Goal: Information Seeking & Learning: Learn about a topic

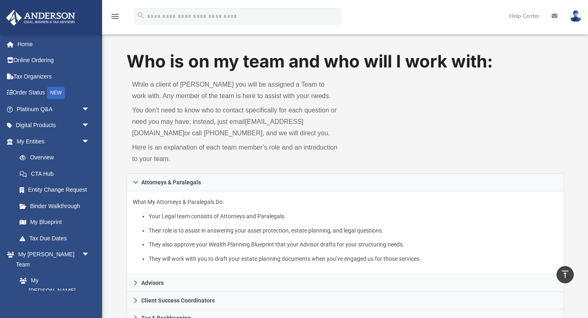
scroll to position [329, 0]
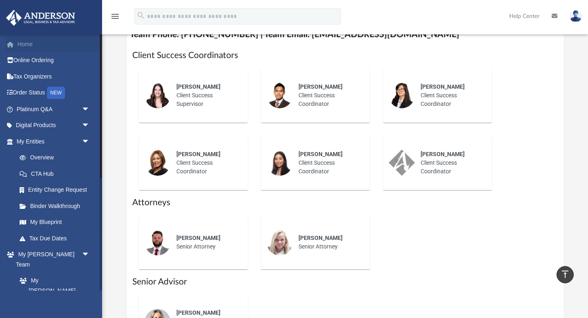
click at [26, 44] on link "Home" at bounding box center [54, 44] width 96 height 16
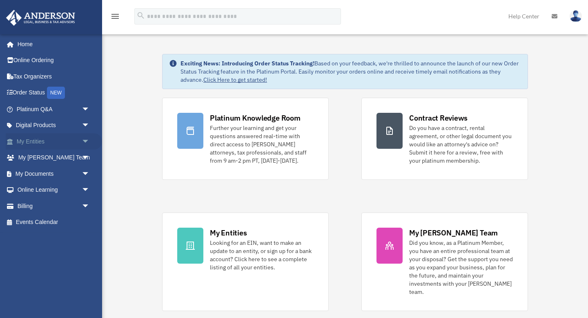
click at [43, 142] on link "My Entities arrow_drop_down" at bounding box center [54, 141] width 96 height 16
click at [87, 141] on span "arrow_drop_down" at bounding box center [90, 141] width 16 height 17
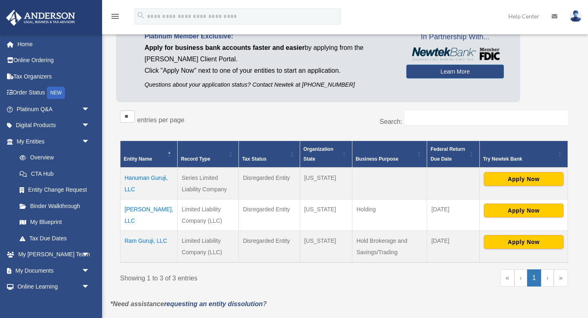
scroll to position [64, 0]
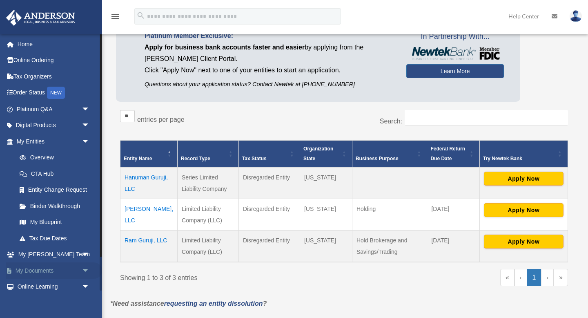
click at [44, 271] on link "My Documents arrow_drop_down" at bounding box center [54, 270] width 96 height 16
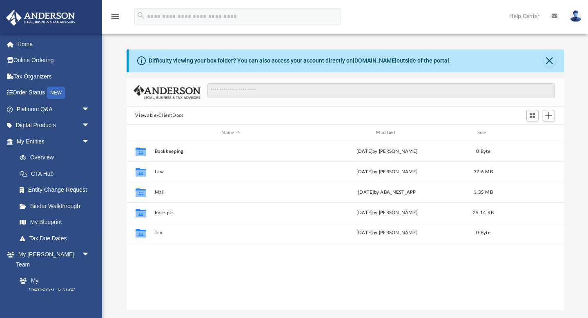
scroll to position [186, 438]
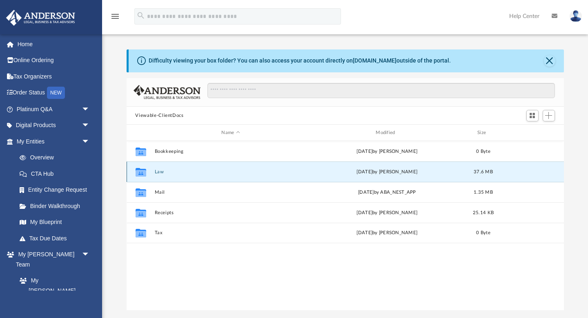
click at [159, 173] on button "Law" at bounding box center [230, 171] width 153 height 5
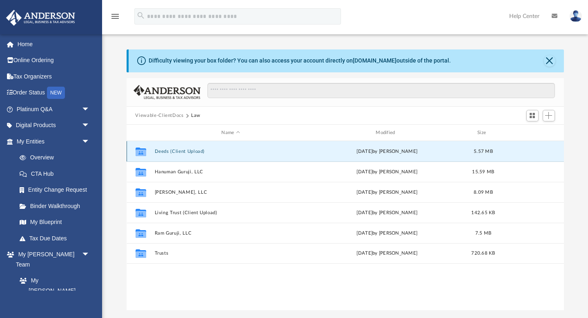
click at [168, 151] on button "Deeds (Client Upload)" at bounding box center [230, 151] width 153 height 5
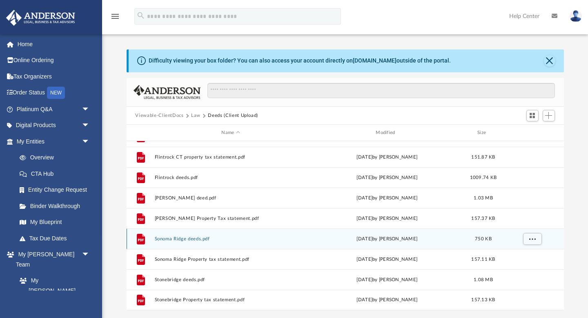
scroll to position [0, 0]
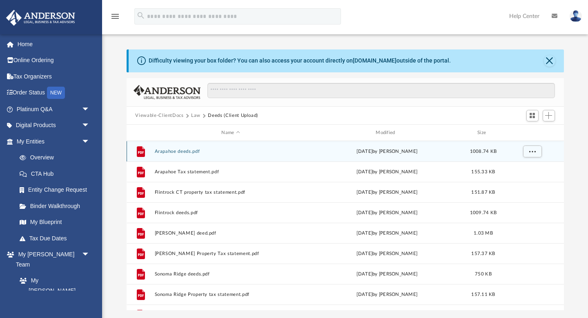
click at [185, 150] on button "Arapahoe deeds.pdf" at bounding box center [230, 151] width 153 height 5
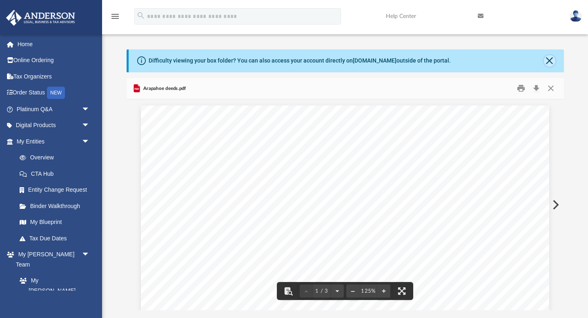
click at [552, 64] on button "Close" at bounding box center [549, 60] width 11 height 11
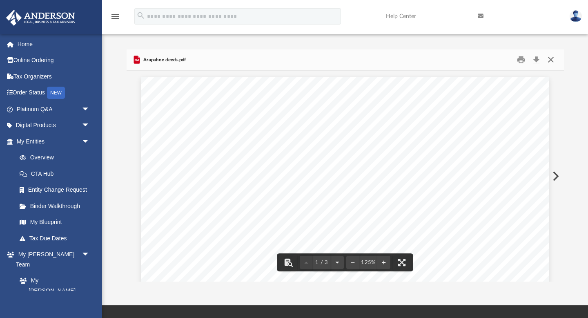
click at [551, 61] on button "Close" at bounding box center [551, 60] width 15 height 13
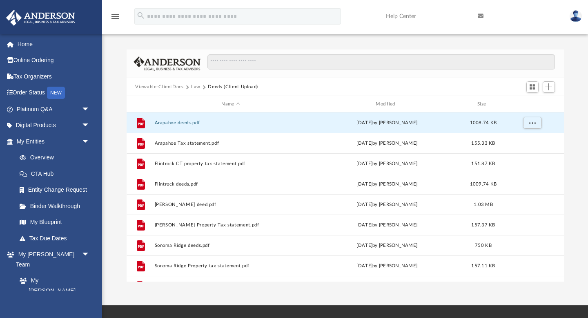
click at [196, 87] on button "Law" at bounding box center [195, 86] width 9 height 7
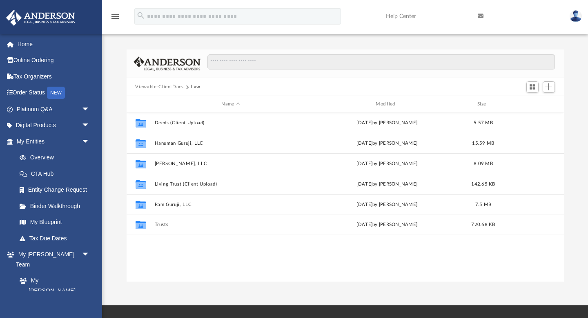
click at [143, 87] on button "Viewable-ClientDocs" at bounding box center [159, 86] width 48 height 7
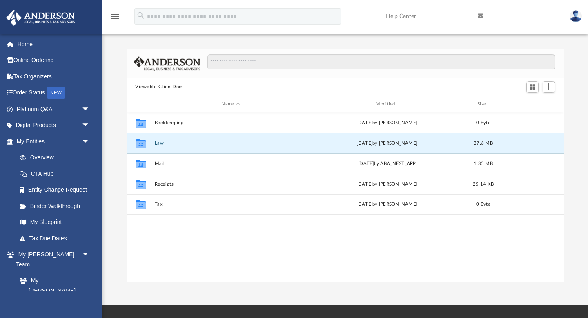
click at [160, 145] on button "Law" at bounding box center [230, 143] width 153 height 5
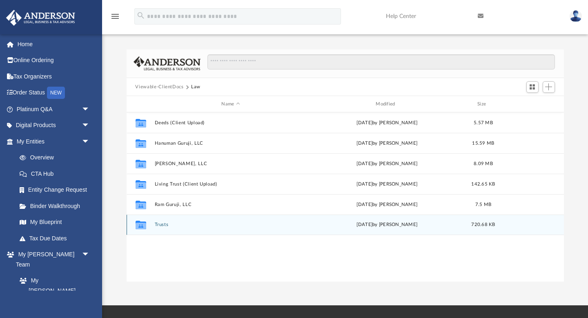
click at [162, 224] on button "Trusts" at bounding box center [230, 224] width 153 height 5
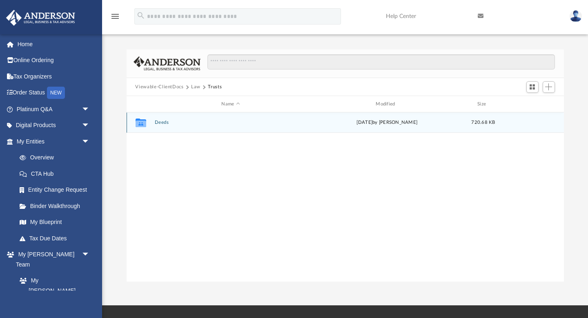
click at [161, 121] on button "Deeds" at bounding box center [230, 122] width 153 height 5
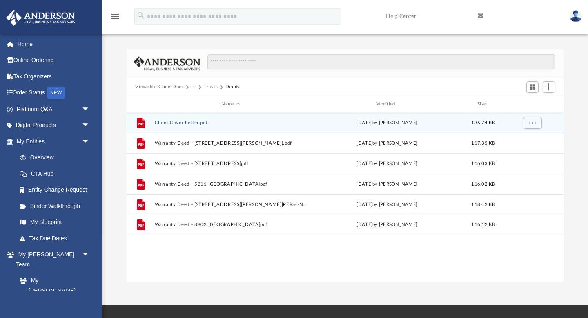
click at [182, 124] on button "Client Cover Letter.pdf" at bounding box center [230, 122] width 153 height 5
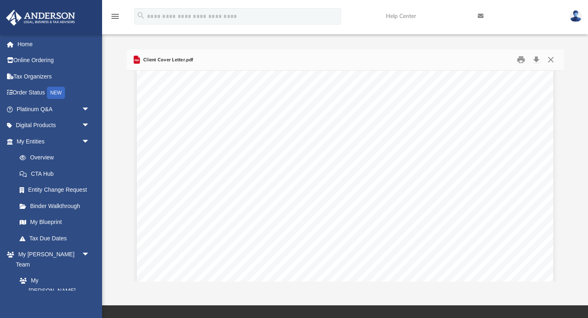
scroll to position [189, 0]
click at [360, 230] on span "Lastly, after the deeds are recorded we do our best to provide the recorded doc…" at bounding box center [350, 227] width 254 height 7
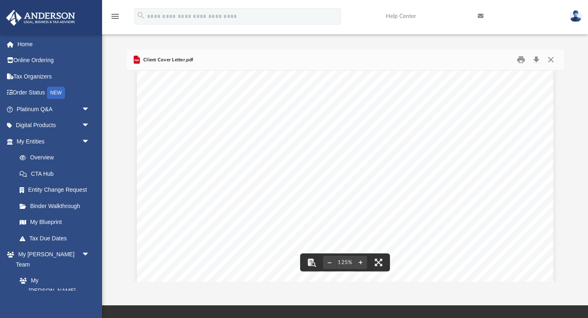
scroll to position [0, 0]
click at [552, 60] on button "Close" at bounding box center [551, 60] width 15 height 13
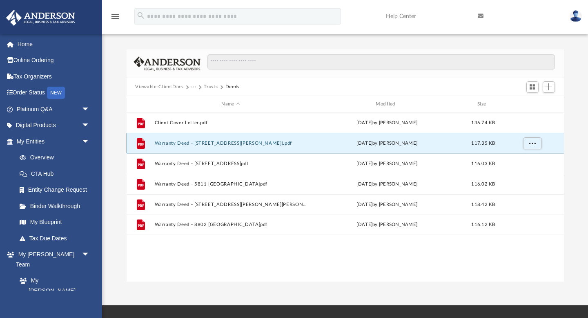
click at [267, 144] on button "Warranty Deed - [STREET_ADDRESS][PERSON_NAME]).pdf" at bounding box center [230, 143] width 153 height 5
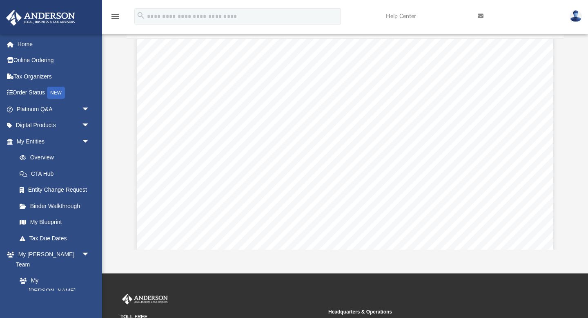
scroll to position [603, 0]
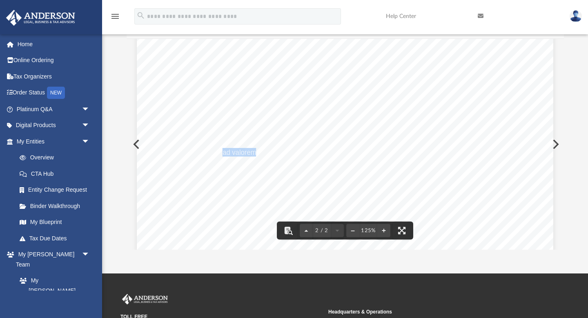
drag, startPoint x: 224, startPoint y: 152, endPoint x: 257, endPoint y: 151, distance: 32.7
click at [257, 151] on span "Current ad valorem taxes on said property having been prorated, the payment the…" at bounding box center [345, 152] width 294 height 7
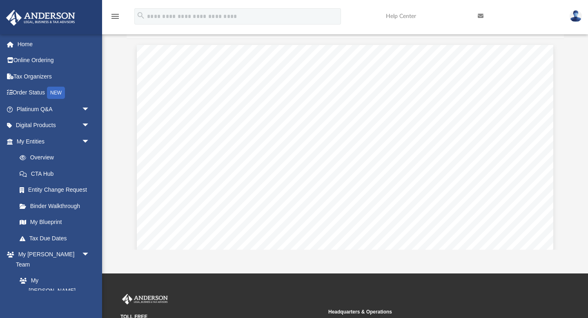
scroll to position [0, 0]
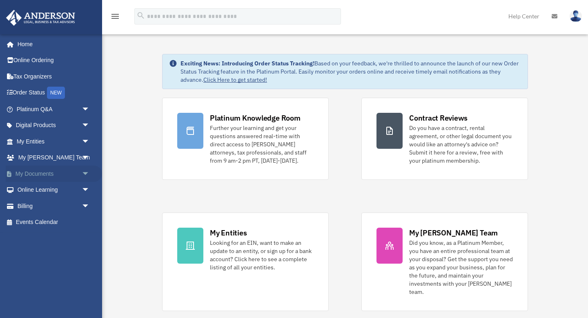
click at [29, 174] on link "My Documents arrow_drop_down" at bounding box center [54, 173] width 96 height 16
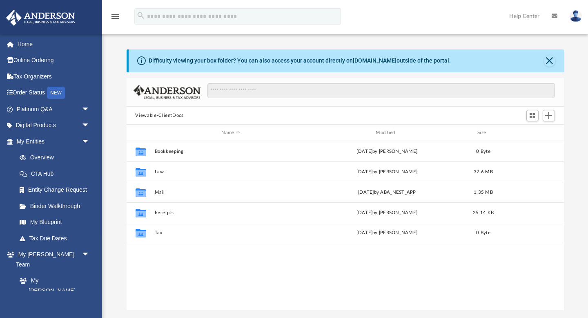
scroll to position [186, 438]
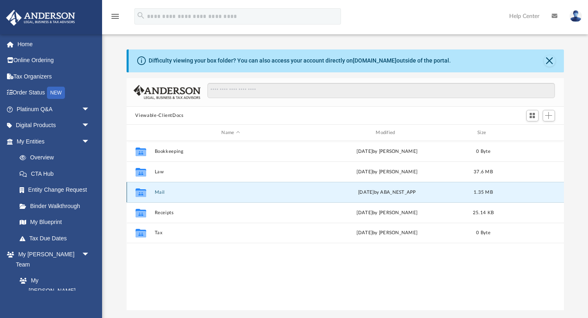
click at [159, 193] on button "Mail" at bounding box center [230, 192] width 153 height 5
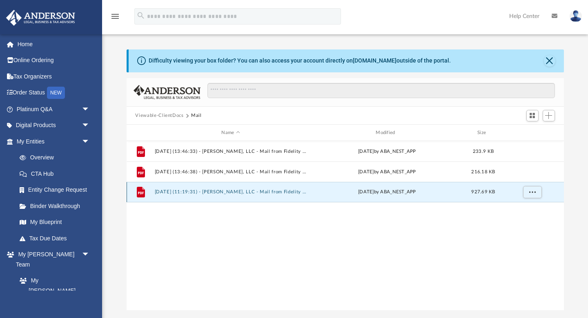
click at [175, 192] on button "[DATE] (11:19:31) - [PERSON_NAME], LLC - Mail from Fidelity Investments.pdf" at bounding box center [230, 192] width 153 height 5
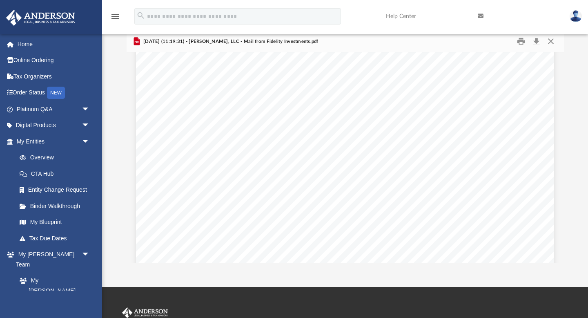
scroll to position [0, 0]
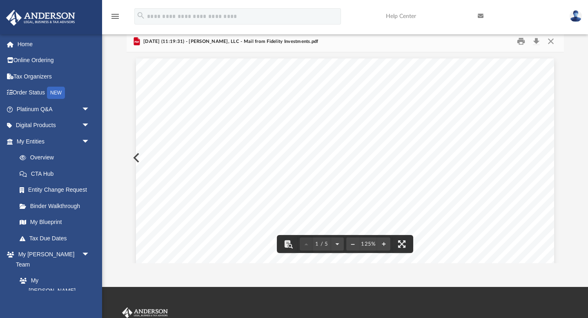
click at [114, 16] on icon "menu" at bounding box center [115, 16] width 10 height 10
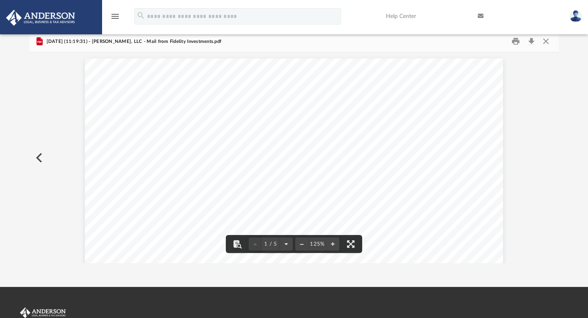
scroll to position [186, 530]
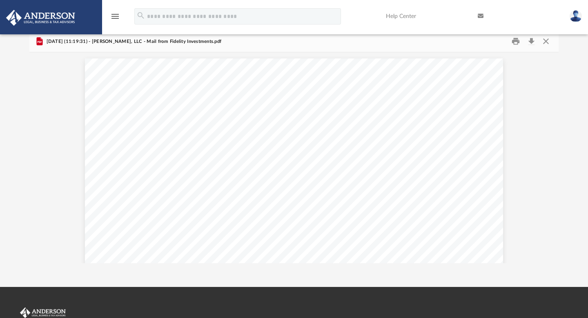
click at [114, 15] on icon "menu" at bounding box center [115, 16] width 10 height 10
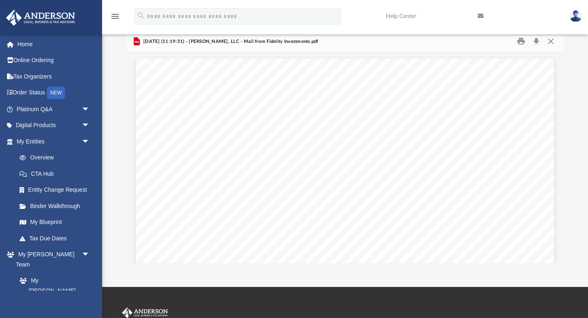
scroll to position [186, 438]
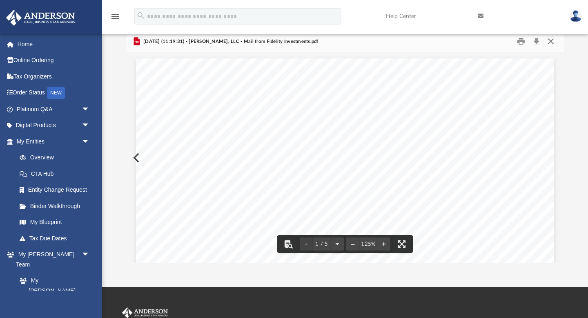
click at [550, 41] on button "Close" at bounding box center [551, 41] width 15 height 13
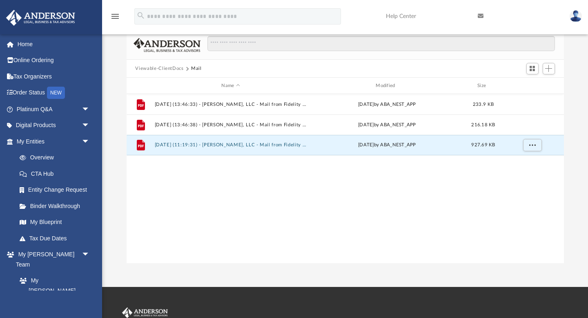
click at [149, 69] on button "Viewable-ClientDocs" at bounding box center [159, 68] width 48 height 7
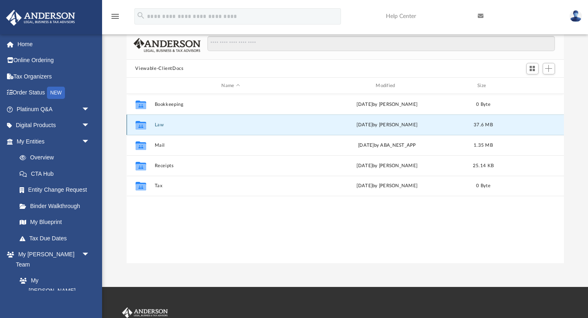
click at [159, 125] on button "Law" at bounding box center [230, 124] width 153 height 5
click at [159, 125] on button "Hanuman Guruji, LLC" at bounding box center [230, 124] width 153 height 5
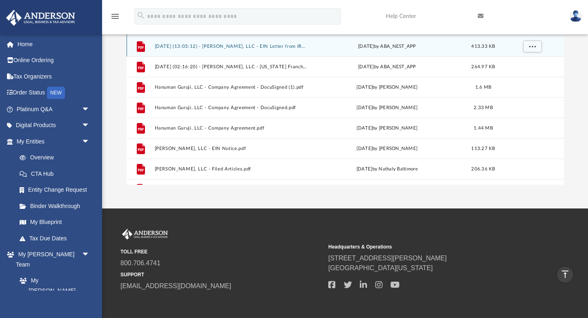
scroll to position [0, 0]
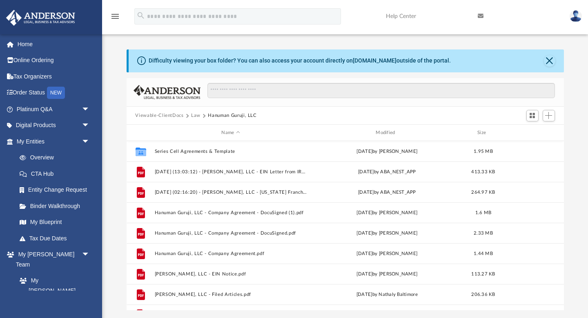
click at [157, 114] on button "Viewable-ClientDocs" at bounding box center [159, 115] width 48 height 7
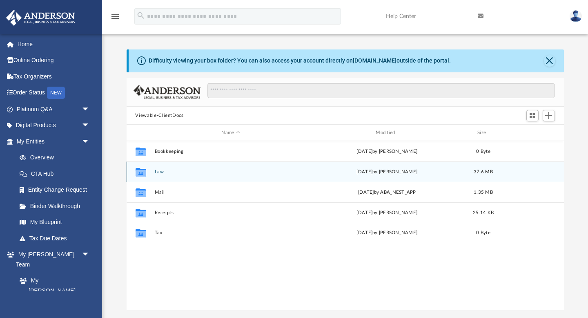
click at [159, 171] on button "Law" at bounding box center [230, 171] width 153 height 5
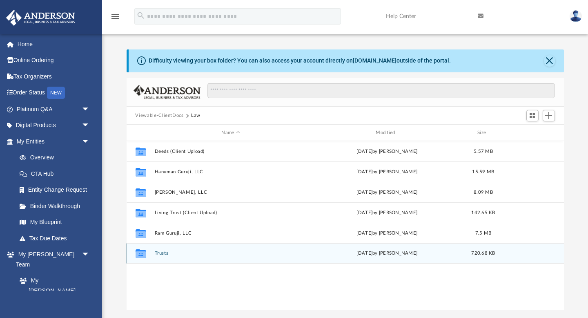
click at [159, 251] on button "Trusts" at bounding box center [230, 253] width 153 height 5
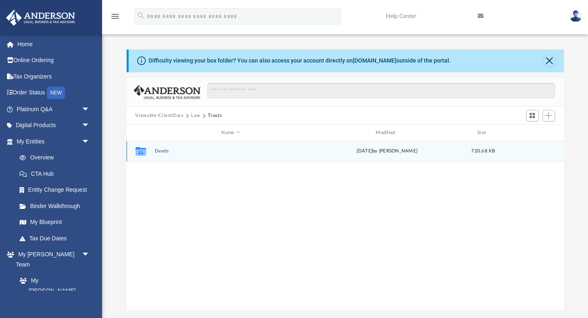
click at [159, 151] on button "Deeds" at bounding box center [230, 151] width 153 height 5
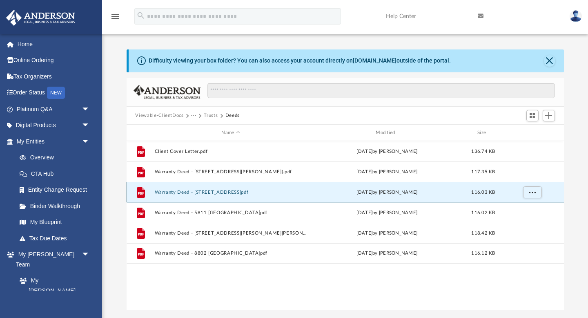
click at [210, 194] on button "Warranty Deed - [STREET_ADDRESS]pdf" at bounding box center [230, 192] width 153 height 5
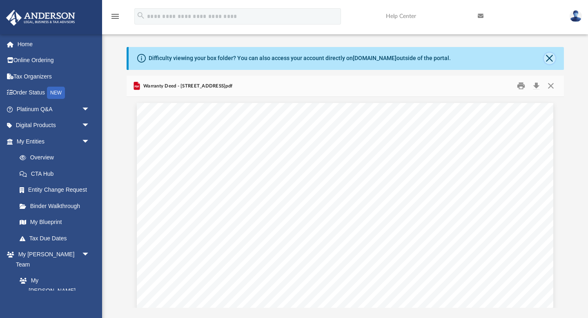
click at [550, 57] on button "Close" at bounding box center [549, 58] width 11 height 11
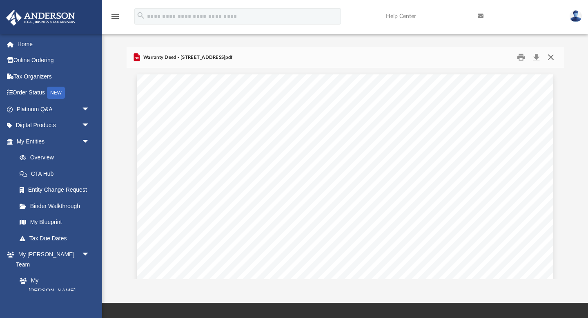
click at [551, 56] on button "Close" at bounding box center [551, 57] width 15 height 13
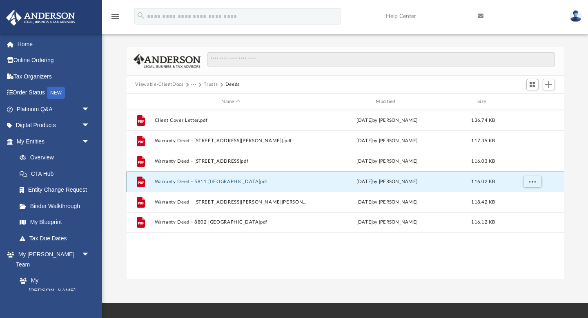
click at [221, 181] on button "Warranty Deed - 5811 [GEOGRAPHIC_DATA]pdf" at bounding box center [230, 181] width 153 height 5
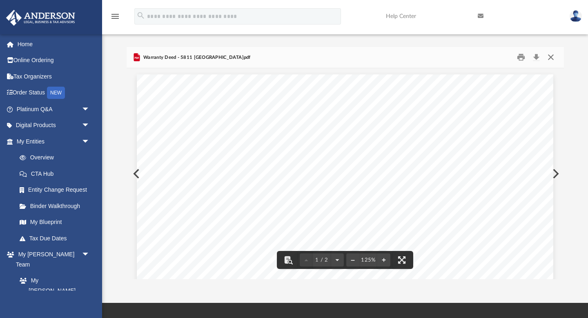
click at [550, 58] on button "Close" at bounding box center [551, 57] width 15 height 13
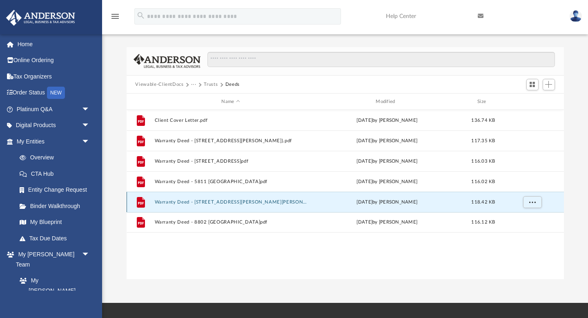
click at [225, 204] on button "Warranty Deed - [STREET_ADDRESS][PERSON_NAME][PERSON_NAME]pdf" at bounding box center [230, 201] width 153 height 5
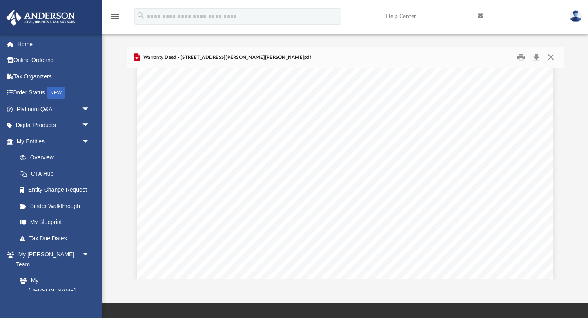
scroll to position [1444, 0]
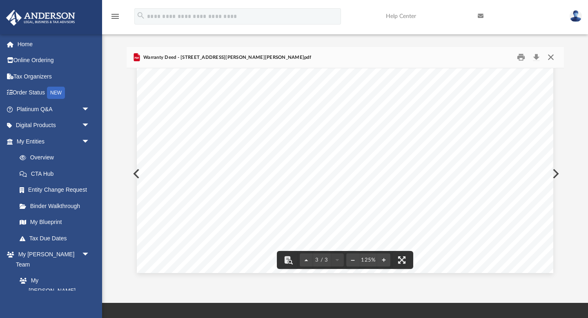
click at [552, 58] on button "Close" at bounding box center [551, 57] width 15 height 13
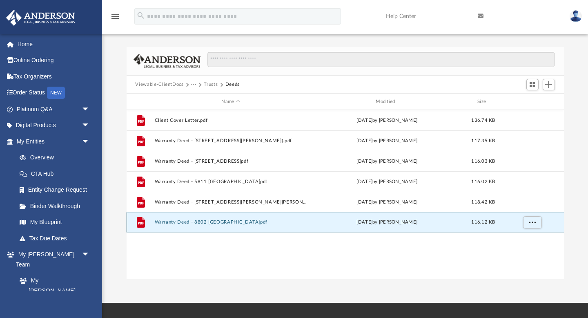
click at [216, 221] on button "Warranty Deed - 8802 [GEOGRAPHIC_DATA]pdf" at bounding box center [230, 222] width 153 height 5
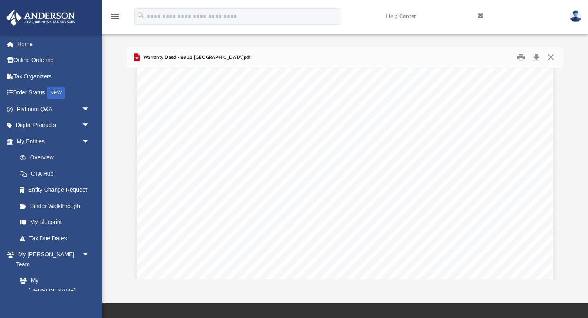
scroll to position [269, 0]
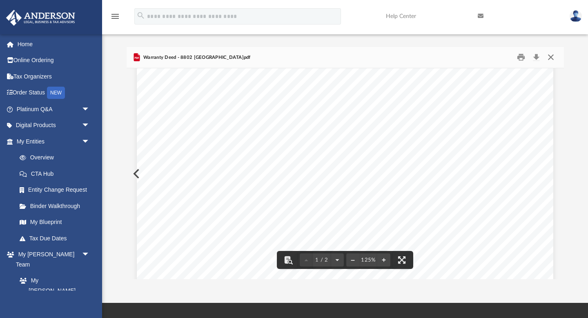
click at [552, 57] on button "Close" at bounding box center [551, 57] width 15 height 13
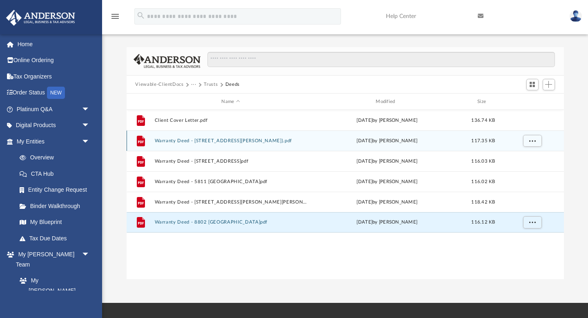
click at [232, 140] on button "Warranty Deed - [STREET_ADDRESS][PERSON_NAME]).pdf" at bounding box center [230, 140] width 153 height 5
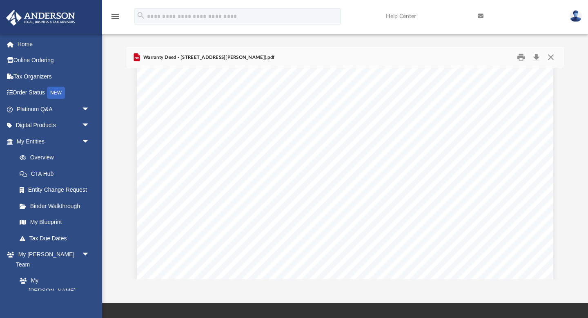
scroll to position [333, 0]
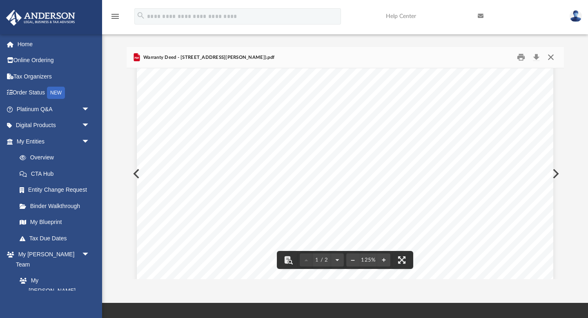
click at [550, 55] on button "Close" at bounding box center [551, 57] width 15 height 13
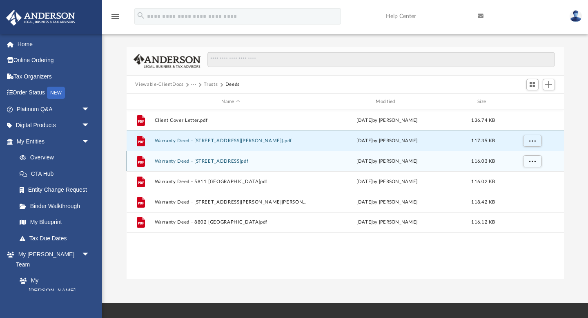
click at [222, 163] on button "Warranty Deed - [STREET_ADDRESS]pdf" at bounding box center [230, 161] width 153 height 5
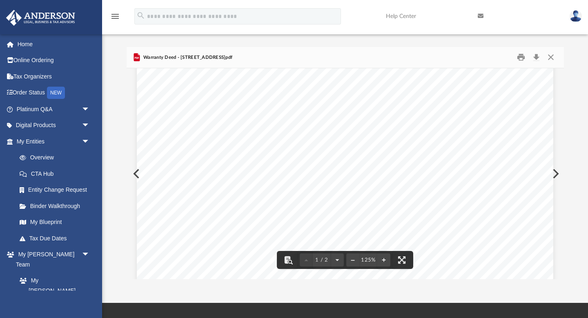
scroll to position [282, 0]
click at [550, 56] on button "Close" at bounding box center [551, 57] width 15 height 13
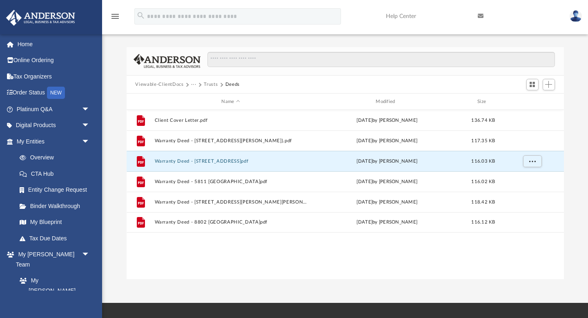
click at [157, 85] on button "Viewable-ClientDocs" at bounding box center [159, 84] width 48 height 7
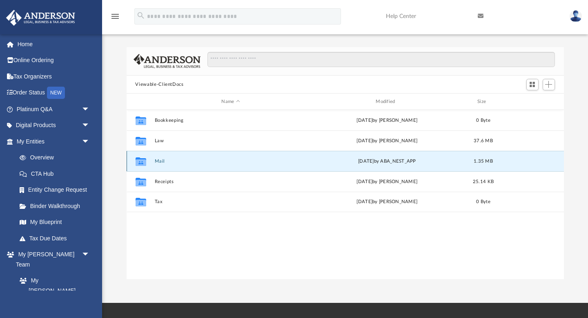
click at [159, 160] on button "Mail" at bounding box center [230, 161] width 153 height 5
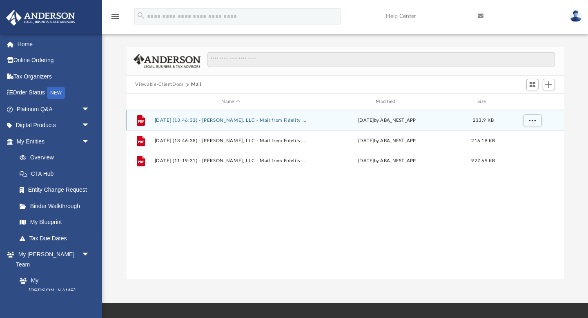
click at [243, 121] on button "[DATE] (13:46:33) - [PERSON_NAME], LLC - Mail from Fidelity Investments.pdf" at bounding box center [230, 120] width 153 height 5
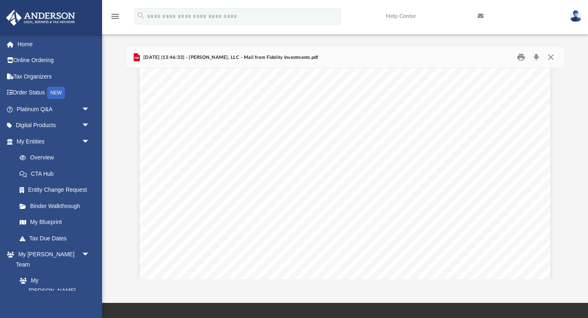
scroll to position [0, 0]
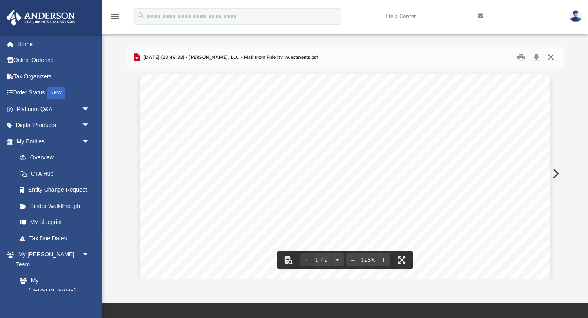
click at [552, 56] on button "Close" at bounding box center [551, 57] width 15 height 13
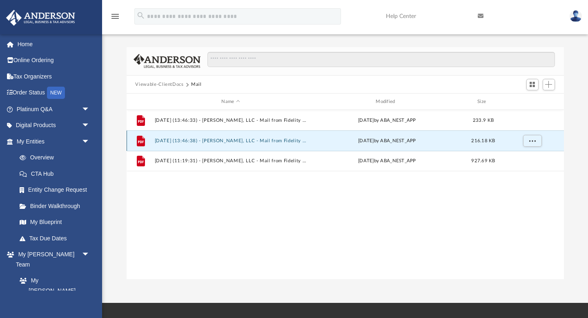
click at [265, 142] on button "[DATE] (13:46:38) - [PERSON_NAME], LLC - Mail from Fidelity Investments.pdf" at bounding box center [230, 140] width 153 height 5
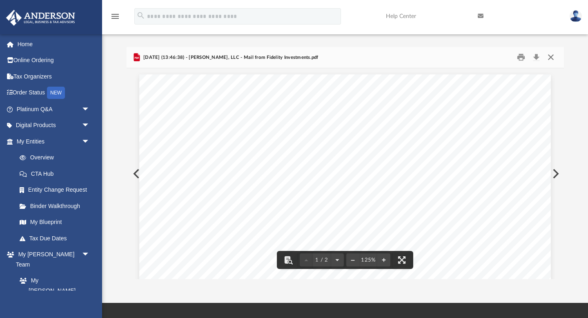
click at [552, 58] on button "Close" at bounding box center [551, 57] width 15 height 13
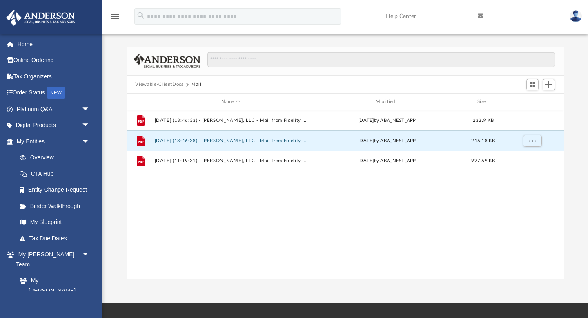
click at [165, 84] on button "Viewable-ClientDocs" at bounding box center [159, 84] width 48 height 7
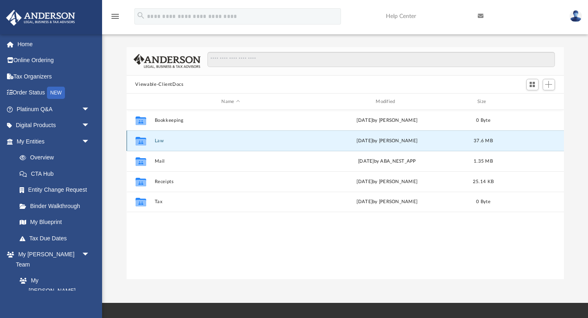
click at [160, 139] on button "Law" at bounding box center [230, 140] width 153 height 5
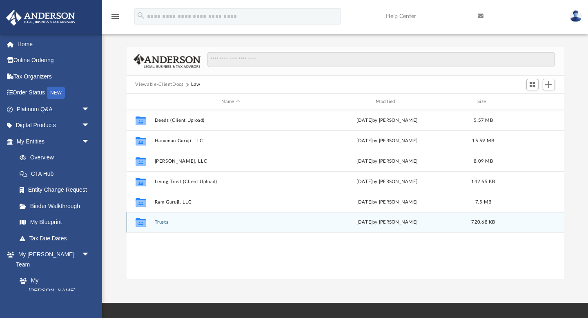
click at [163, 224] on button "Trusts" at bounding box center [230, 222] width 153 height 5
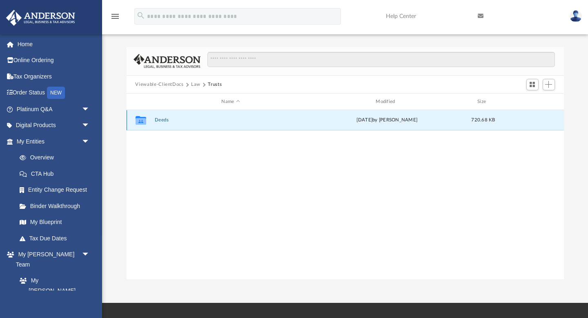
click at [165, 119] on button "Deeds" at bounding box center [230, 120] width 153 height 5
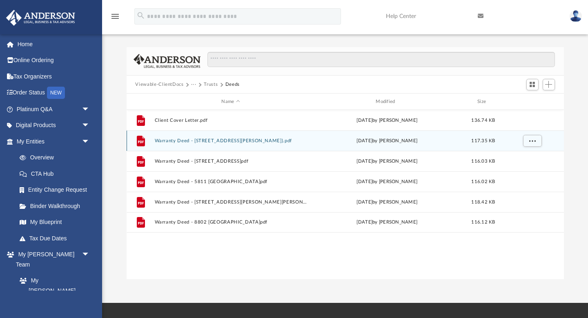
click at [233, 140] on button "Warranty Deed - [STREET_ADDRESS][PERSON_NAME]).pdf" at bounding box center [230, 140] width 153 height 5
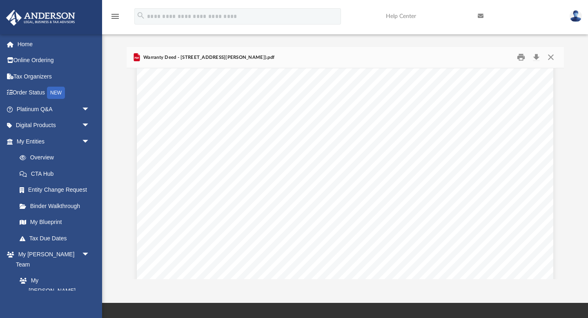
scroll to position [251, 0]
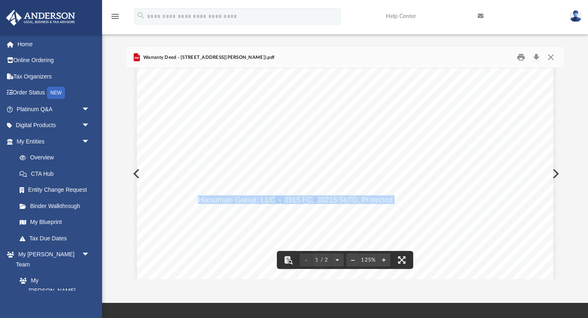
drag, startPoint x: 199, startPoint y: 200, endPoint x: 402, endPoint y: 201, distance: 203.1
click at [199, 199] on span "Hanuman Guruji, LLC" at bounding box center [237, 199] width 78 height 7
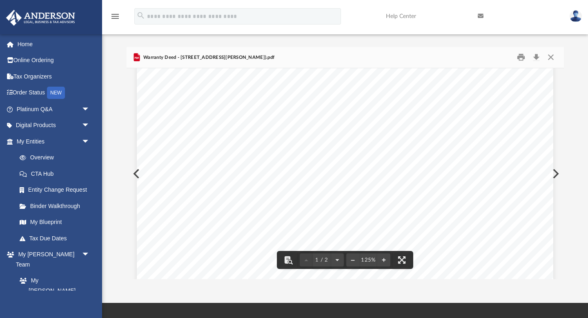
click at [282, 216] on span "described as follows, to wit:" at bounding box center [240, 216] width 84 height 7
click at [199, 198] on span "Hanuman Guruji, LLC" at bounding box center [237, 199] width 78 height 7
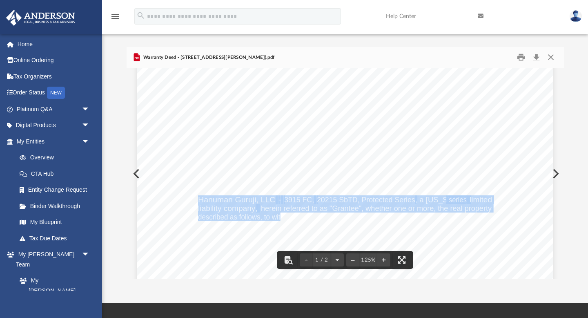
click at [281, 216] on span "described as follows, to wit:" at bounding box center [240, 216] width 84 height 7
